Goal: Task Accomplishment & Management: Manage account settings

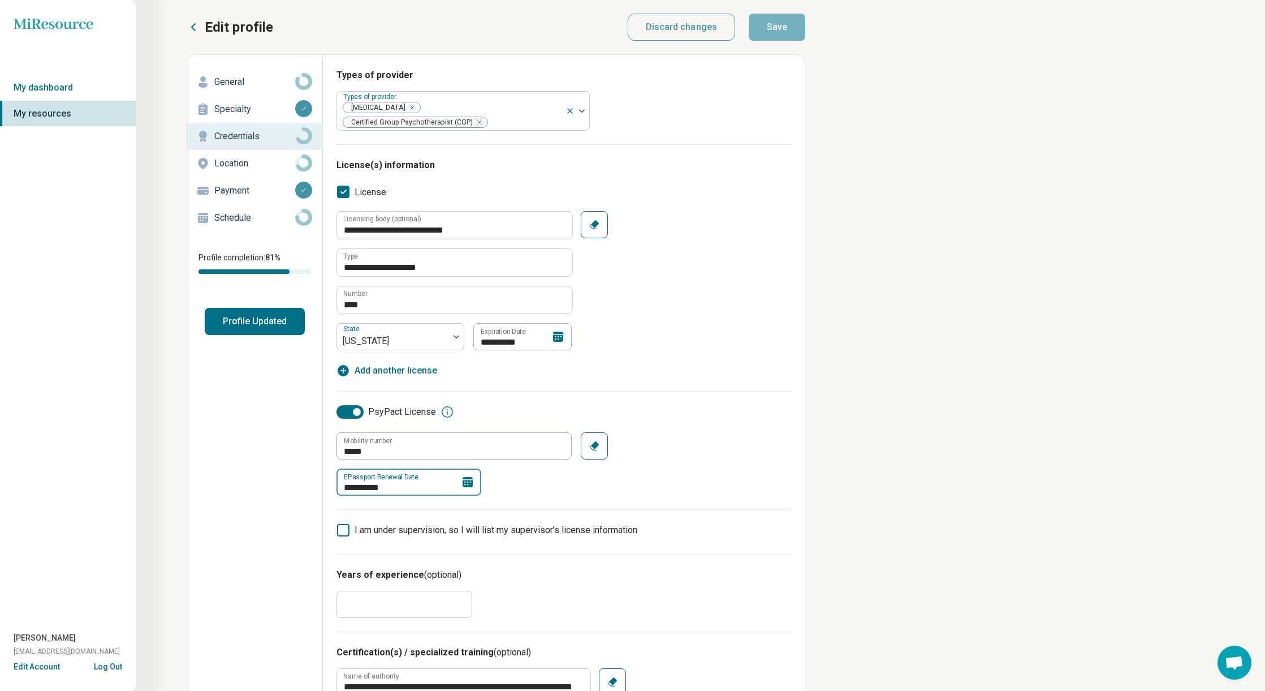
click at [383, 473] on input "**********" at bounding box center [409, 481] width 145 height 27
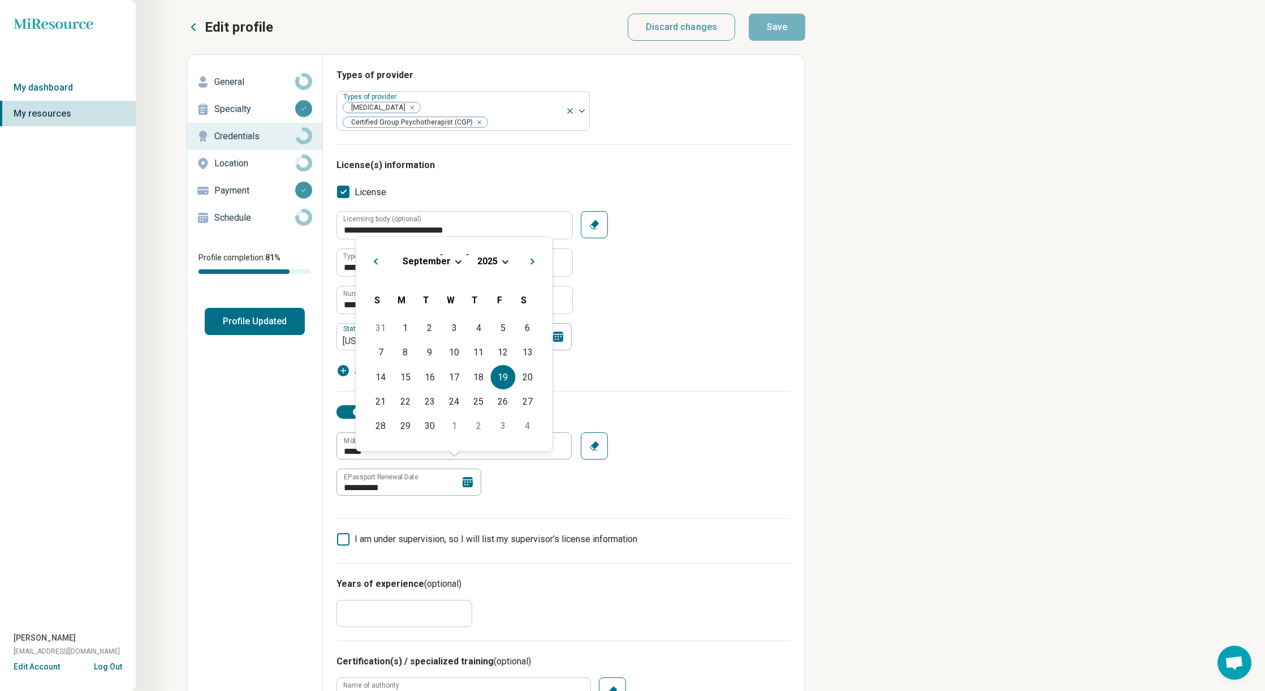
click at [502, 259] on div "September 2025" at bounding box center [454, 261] width 178 height 12
click at [493, 260] on span "2025" at bounding box center [487, 261] width 20 height 11
click at [403, 355] on div "2026" at bounding box center [392, 358] width 55 height 20
click at [526, 374] on div "19" at bounding box center [527, 377] width 24 height 24
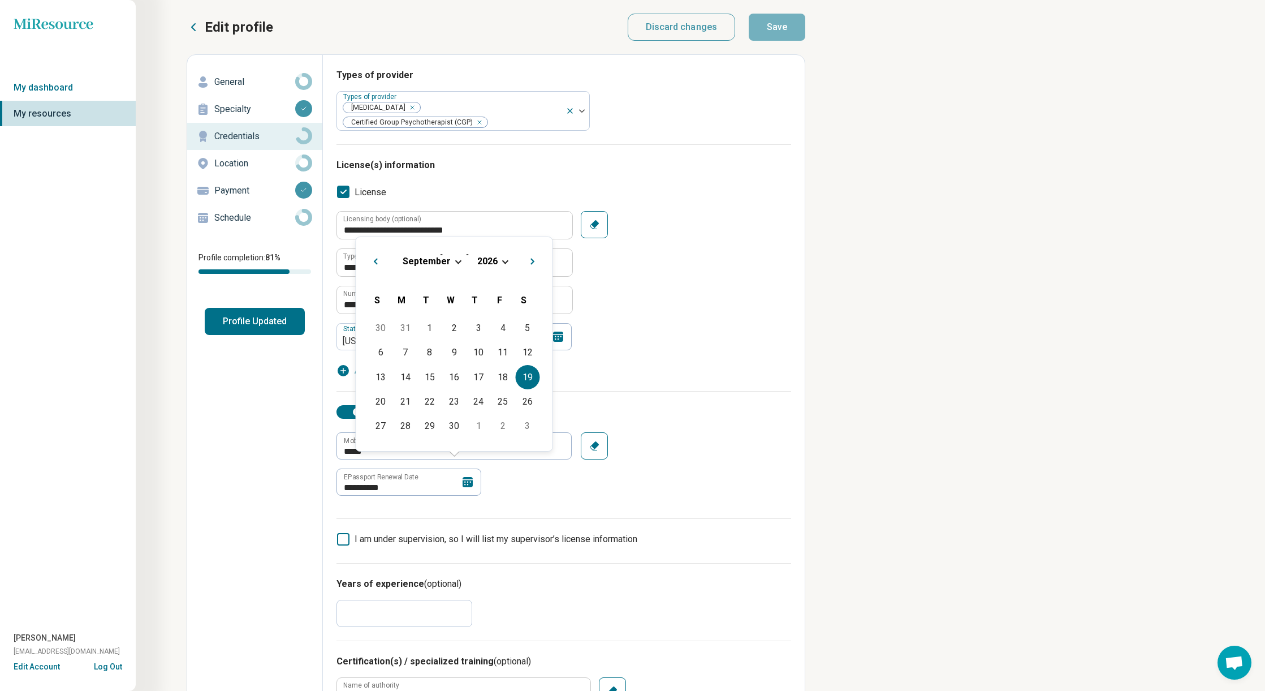
type textarea "*"
type input "**********"
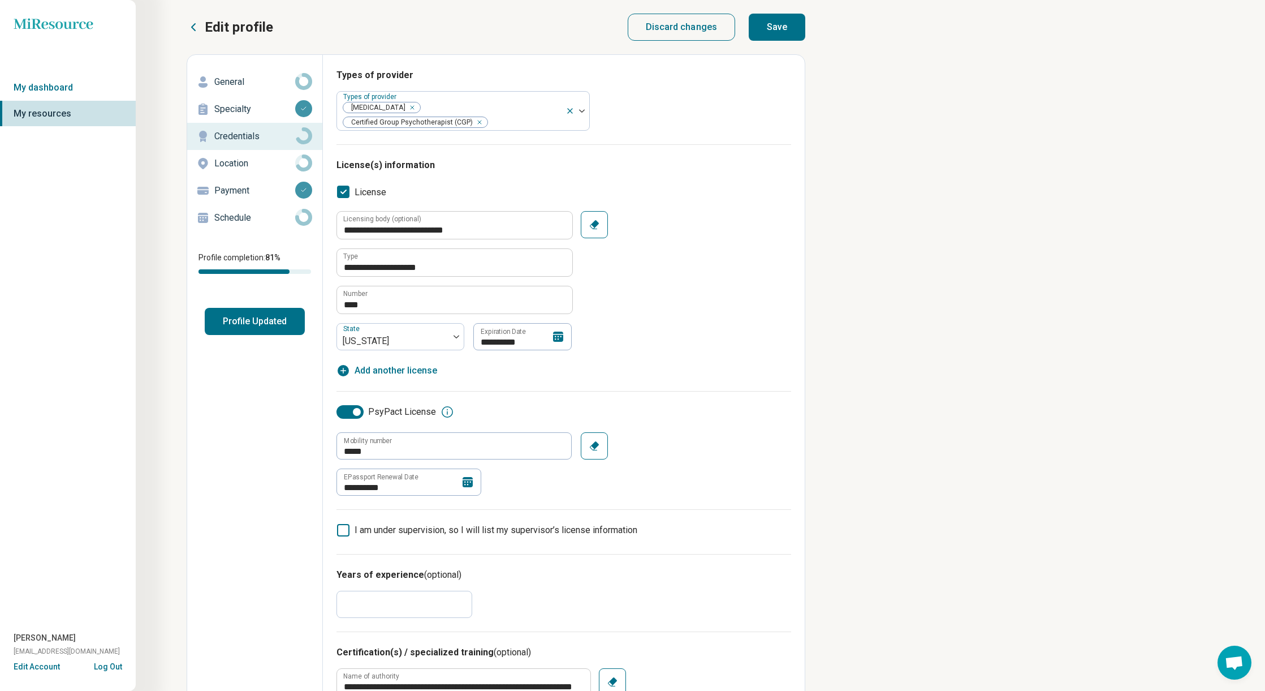
click at [793, 31] on button "Save" at bounding box center [777, 27] width 57 height 27
type textarea "*"
click at [47, 85] on link "My dashboard" at bounding box center [68, 88] width 136 height 26
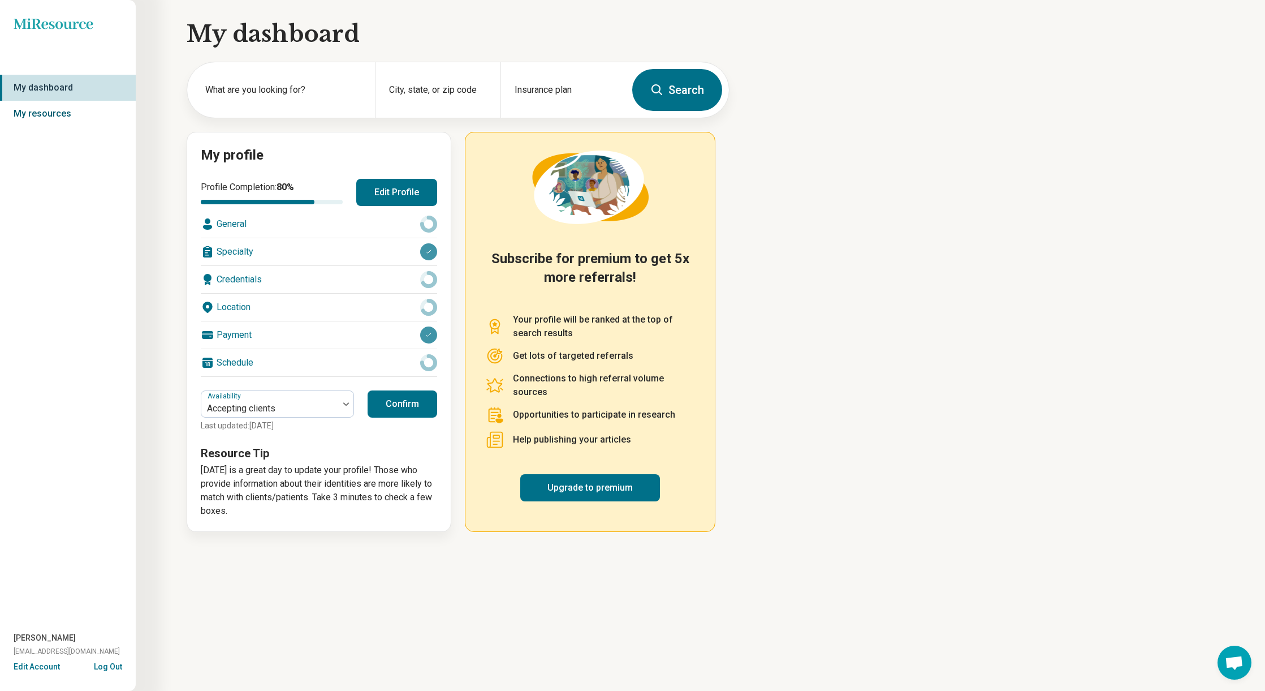
click at [50, 117] on link "My resources" at bounding box center [68, 114] width 136 height 26
